Goal: Find contact information: Obtain details needed to contact an individual or organization

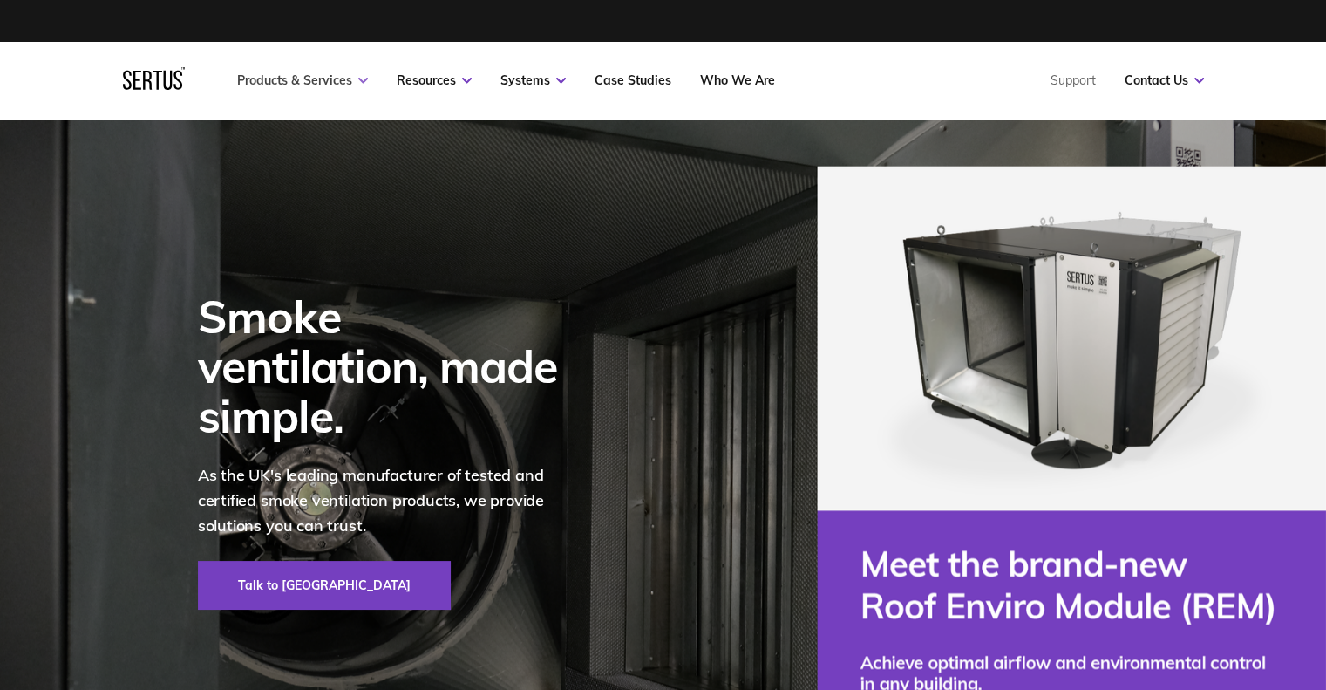
click at [351, 78] on link "Products & Services" at bounding box center [302, 80] width 131 height 16
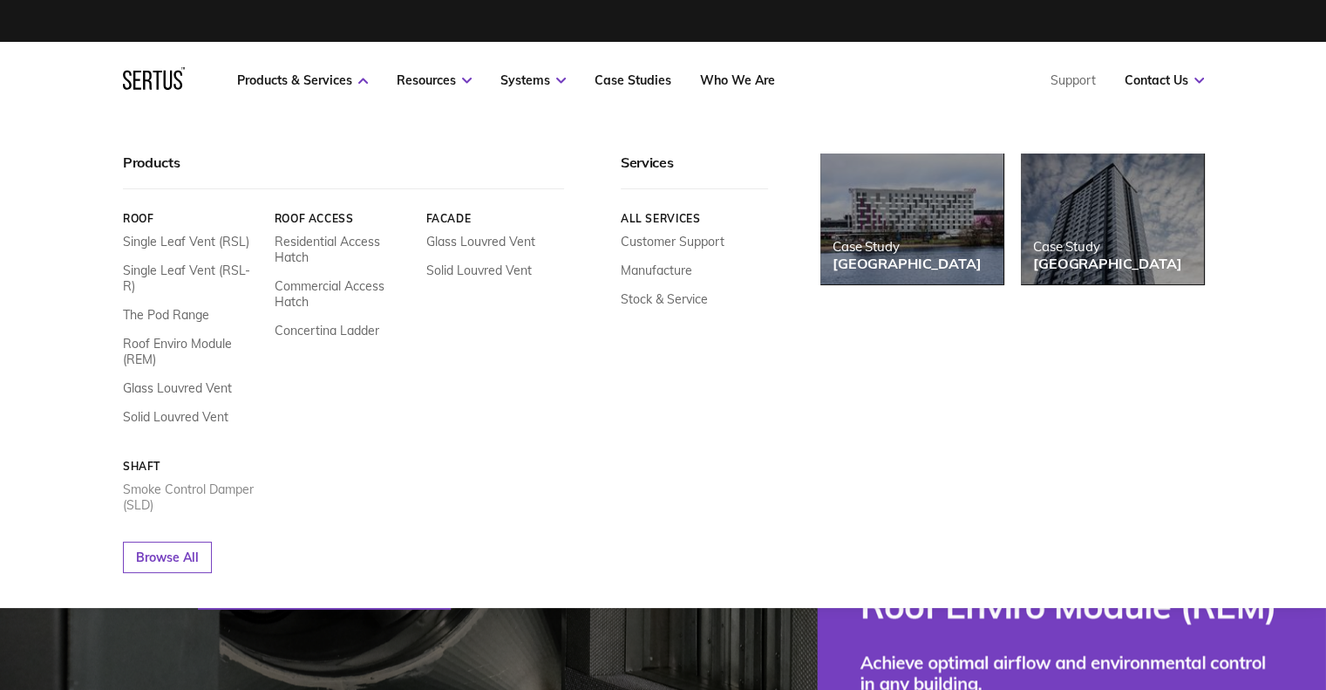
click at [168, 481] on link "Smoke Control Damper (SLD)" at bounding box center [192, 496] width 139 height 31
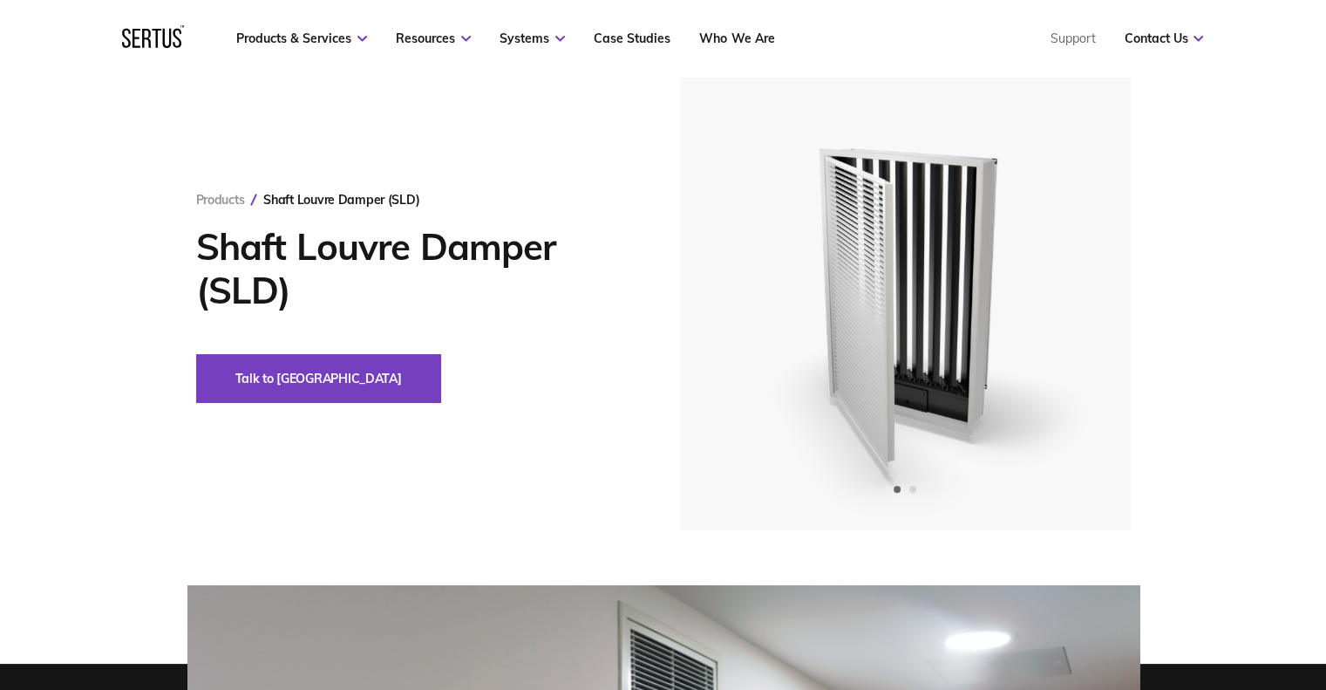
scroll to position [174, 0]
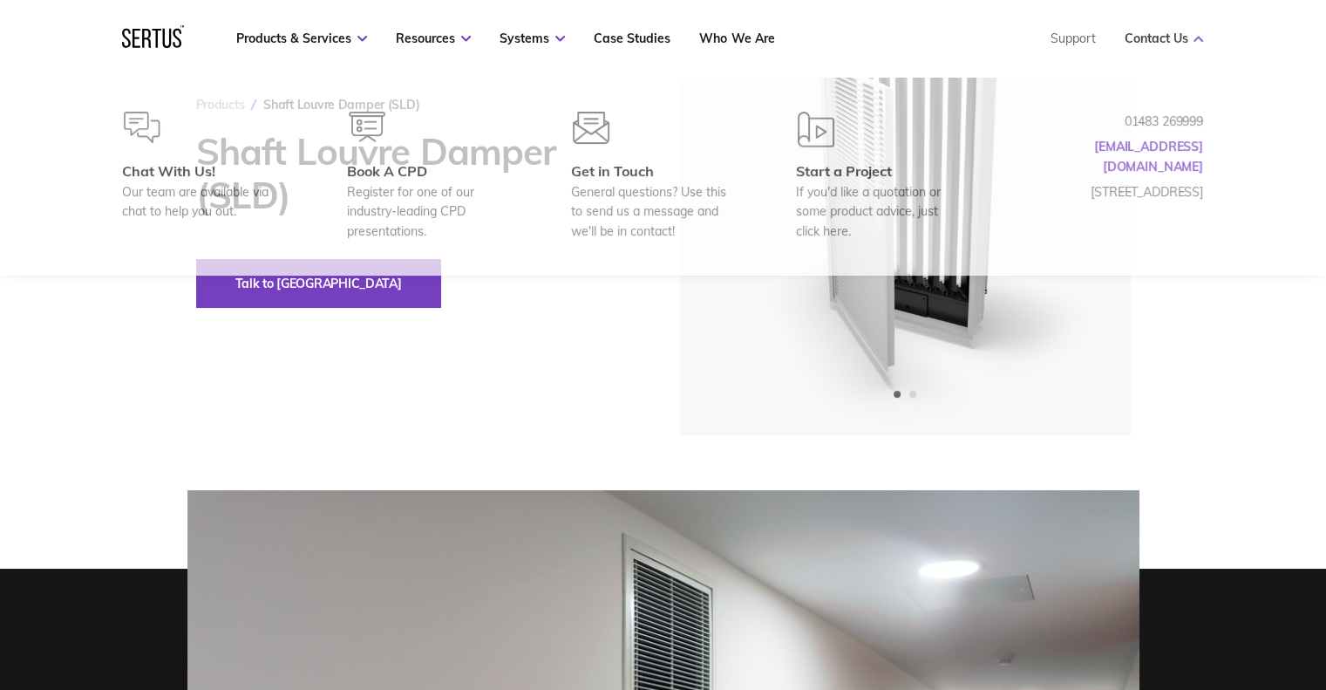
click at [1186, 32] on link "Contact Us" at bounding box center [1163, 39] width 79 height 16
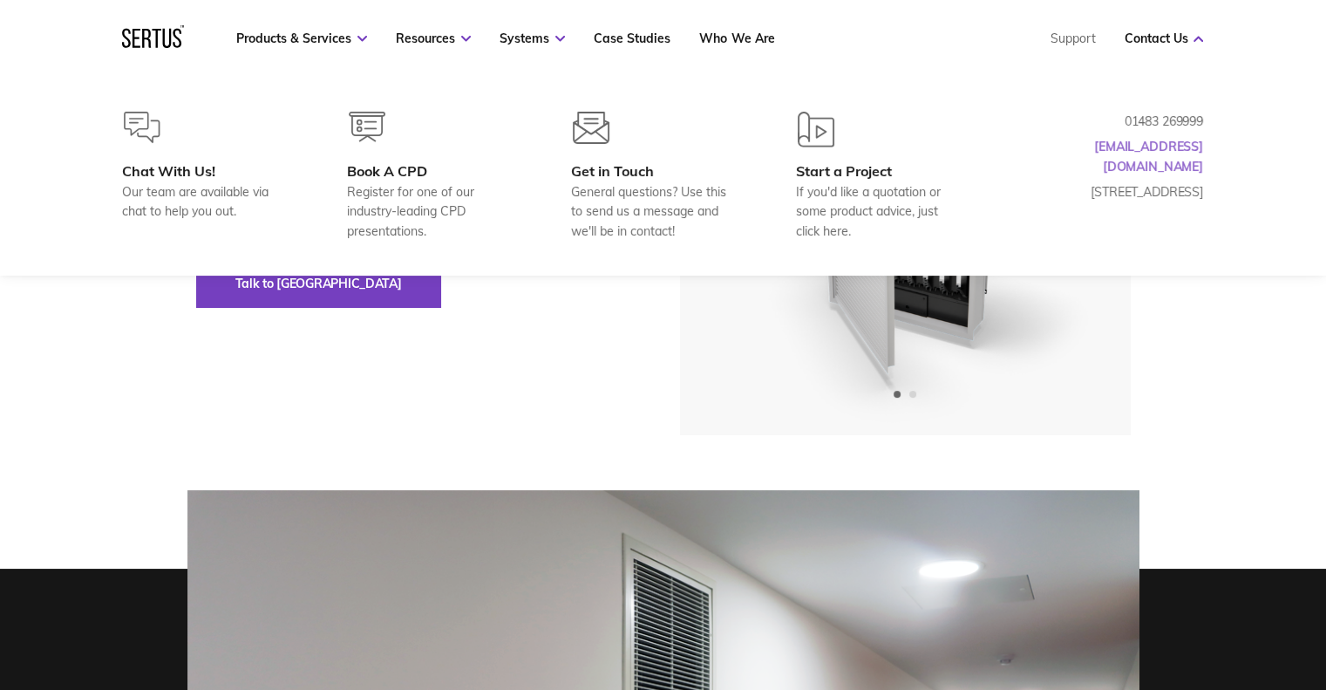
click at [1172, 142] on link "[EMAIL_ADDRESS][DOMAIN_NAME]" at bounding box center [1148, 156] width 109 height 35
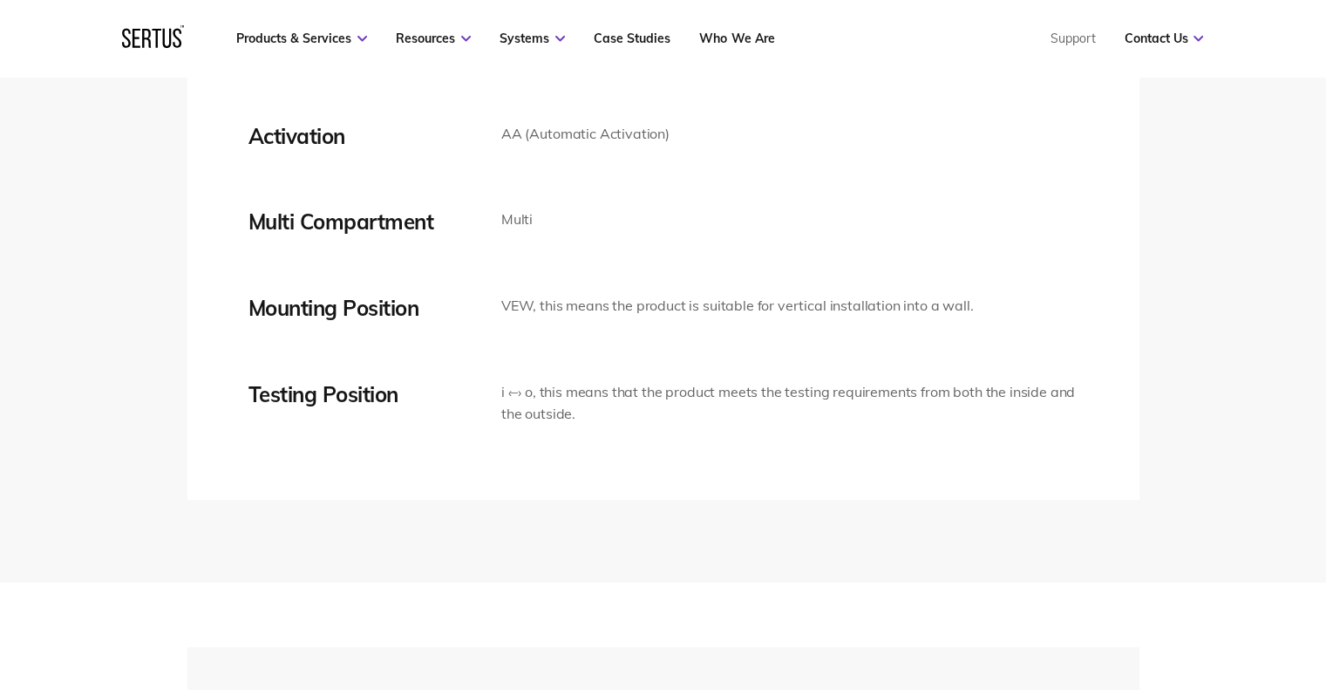
scroll to position [3750, 0]
